Goal: Task Accomplishment & Management: Use online tool/utility

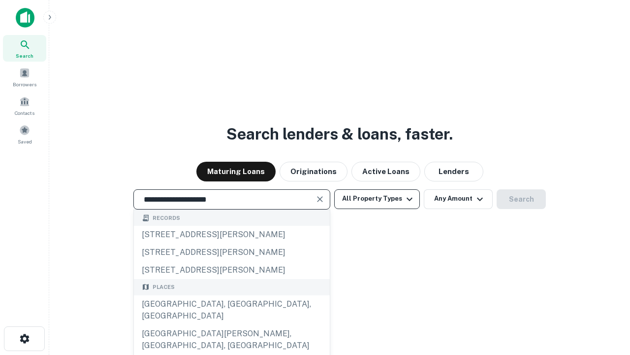
click at [231, 325] on div "Santa Monica, CA, USA" at bounding box center [232, 310] width 196 height 30
type input "**********"
click at [377, 198] on button "All Property Types" at bounding box center [377, 199] width 86 height 20
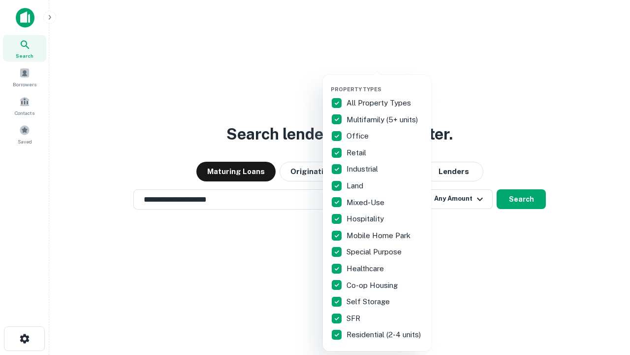
click at [385, 83] on button "button" at bounding box center [385, 83] width 108 height 0
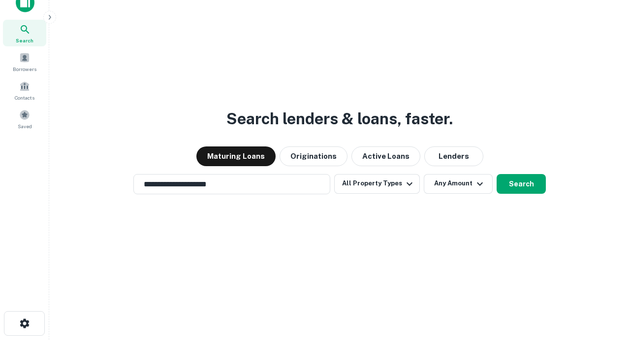
scroll to position [6, 119]
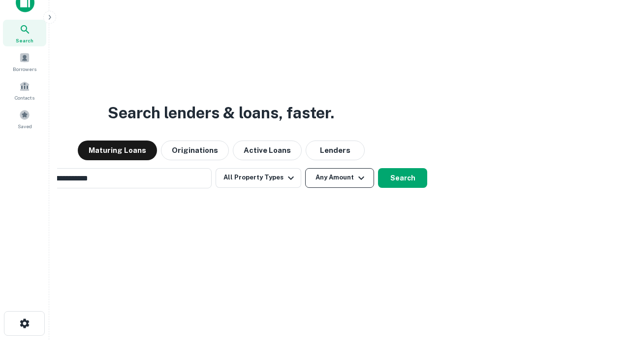
click at [305, 168] on button "Any Amount" at bounding box center [339, 178] width 69 height 20
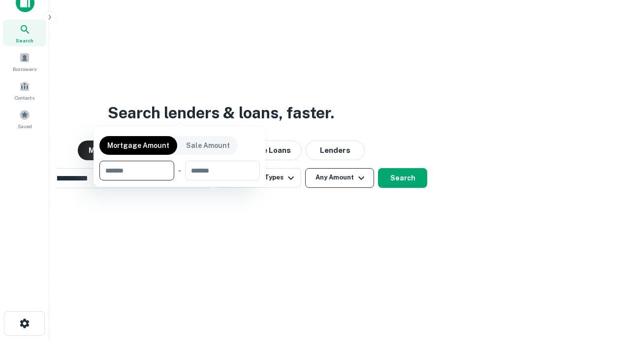
scroll to position [16, 0]
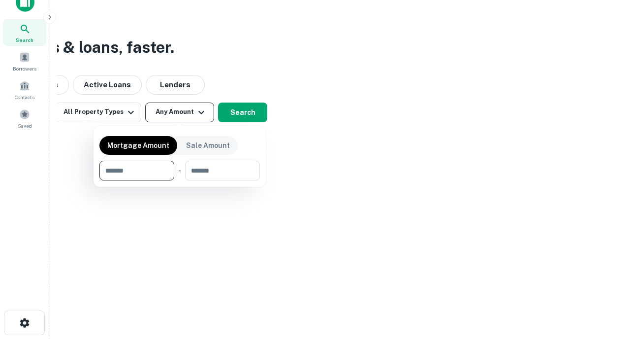
type input "*******"
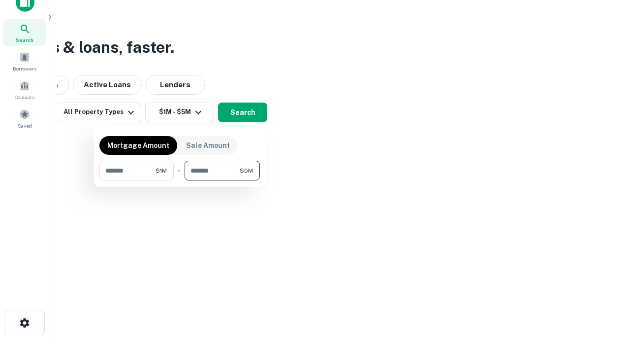
type input "*******"
click at [180, 180] on button "button" at bounding box center [179, 180] width 161 height 0
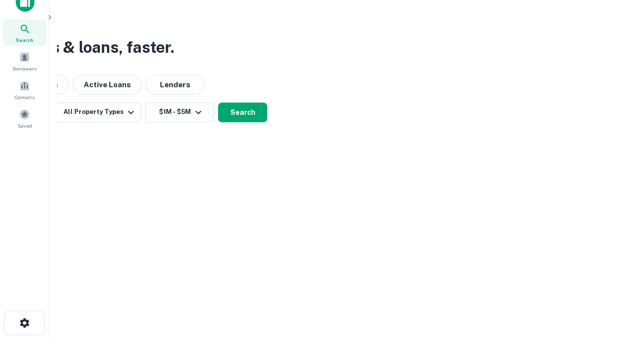
scroll to position [6, 182]
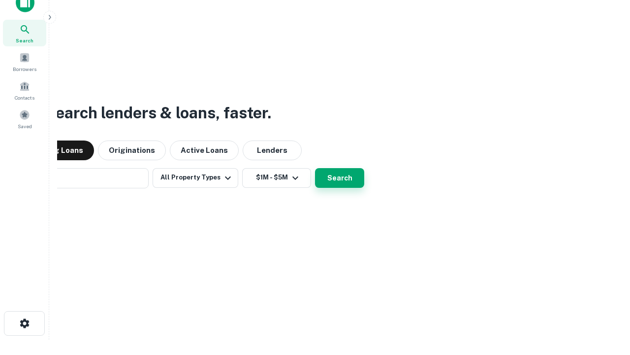
click at [315, 168] on button "Search" at bounding box center [339, 178] width 49 height 20
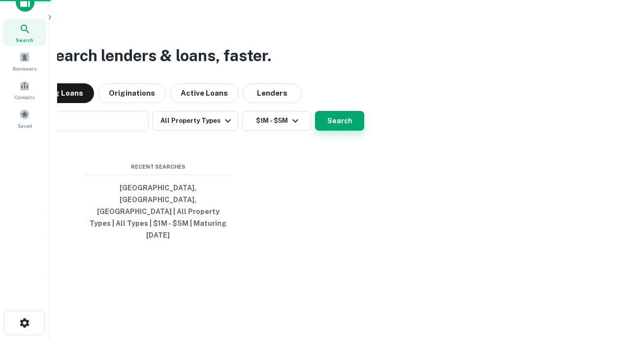
scroll to position [26, 279]
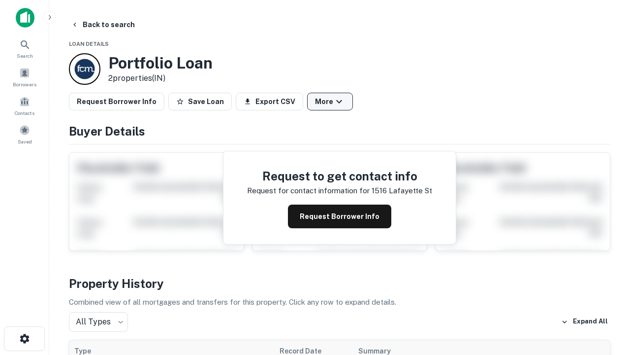
click at [330, 101] on button "More" at bounding box center [330, 102] width 46 height 18
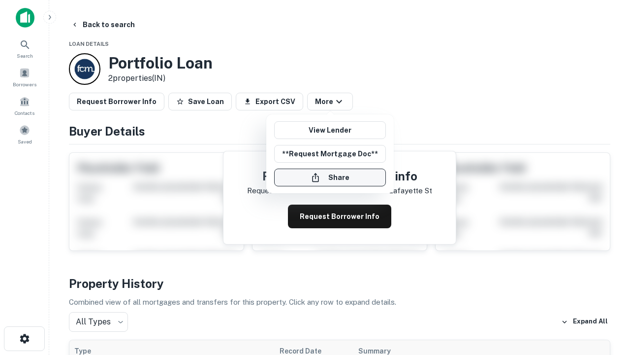
click at [330, 177] on button "Share" at bounding box center [330, 177] width 112 height 18
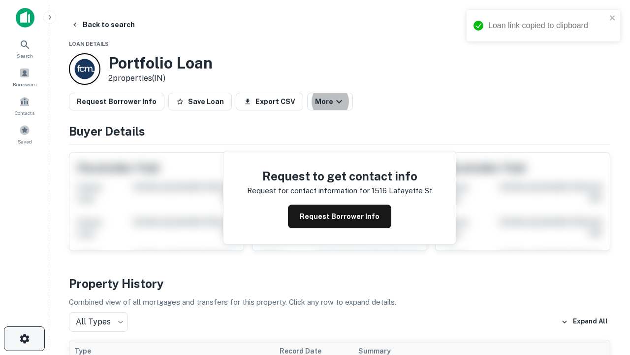
click at [24, 338] on icon "button" at bounding box center [25, 338] width 12 height 12
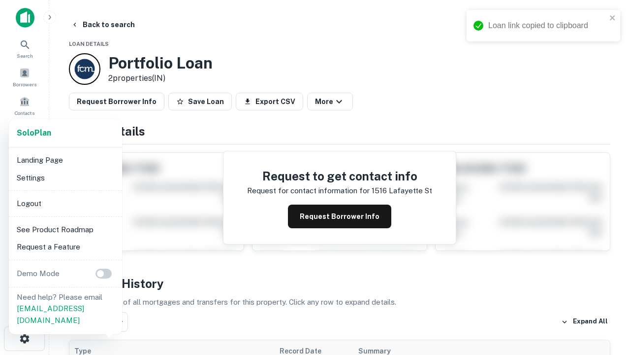
click at [65, 203] on li "Logout" at bounding box center [65, 204] width 105 height 18
